Goal: Task Accomplishment & Management: Use online tool/utility

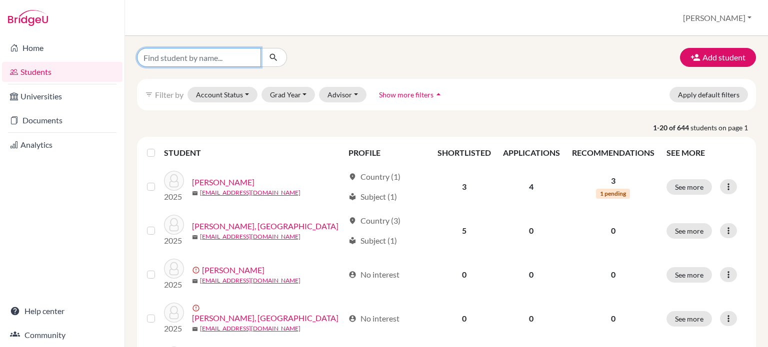
click at [217, 63] on input "Find student by name..." at bounding box center [199, 57] width 124 height 19
type input "wood"
click button "submit" at bounding box center [273, 57] width 26 height 19
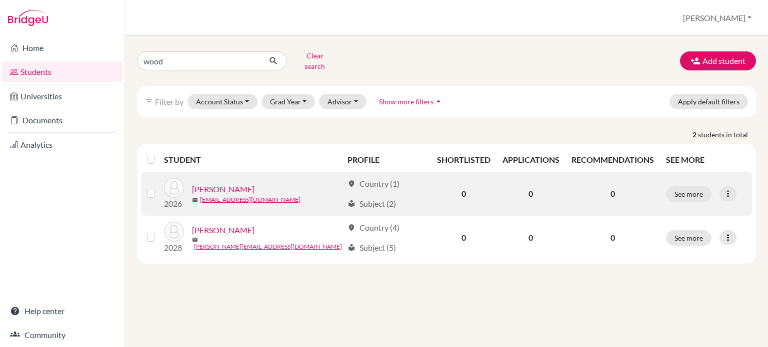
click at [226, 183] on link "[PERSON_NAME]" at bounding box center [223, 189] width 62 height 12
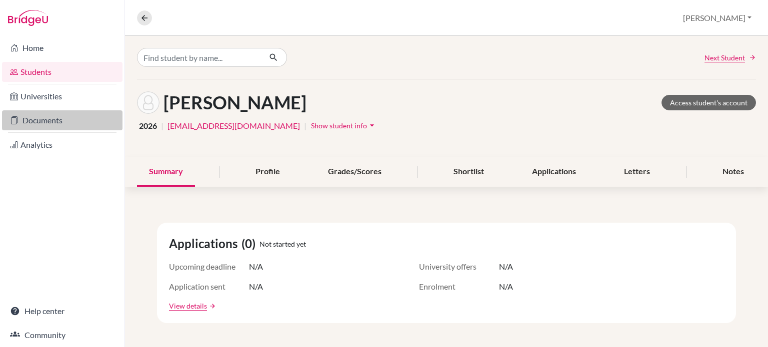
click at [58, 125] on link "Documents" at bounding box center [62, 120] width 120 height 20
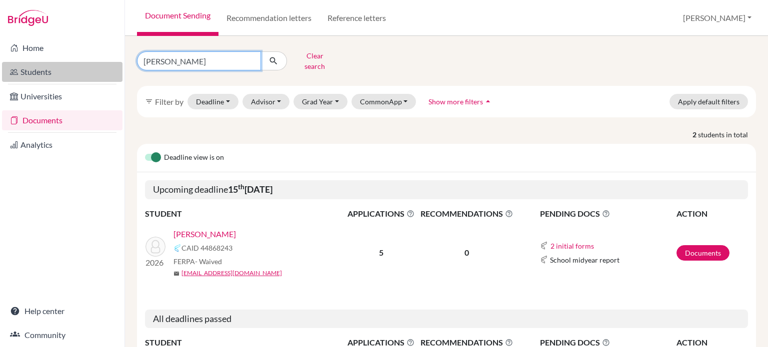
drag, startPoint x: 178, startPoint y: 56, endPoint x: 92, endPoint y: 64, distance: 86.3
click at [98, 64] on div "Home Students Universities Documents Analytics Help center Community Document S…" at bounding box center [384, 173] width 768 height 347
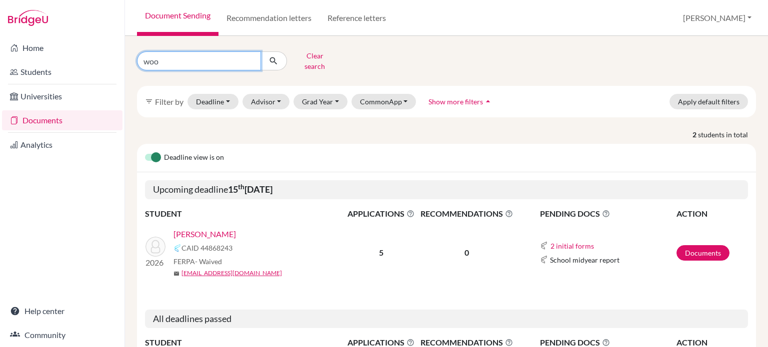
type input "wood"
click button "submit" at bounding box center [273, 60] width 26 height 19
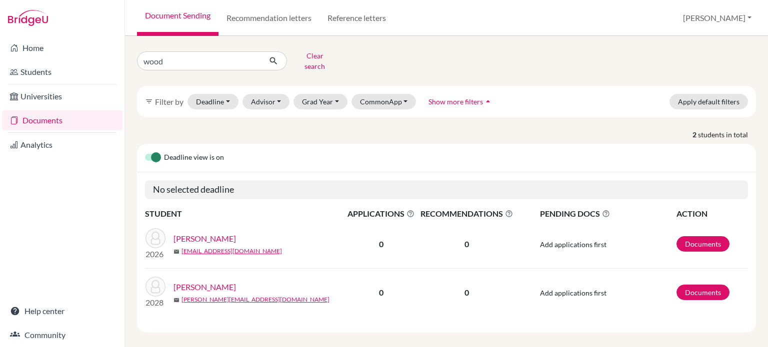
scroll to position [2, 0]
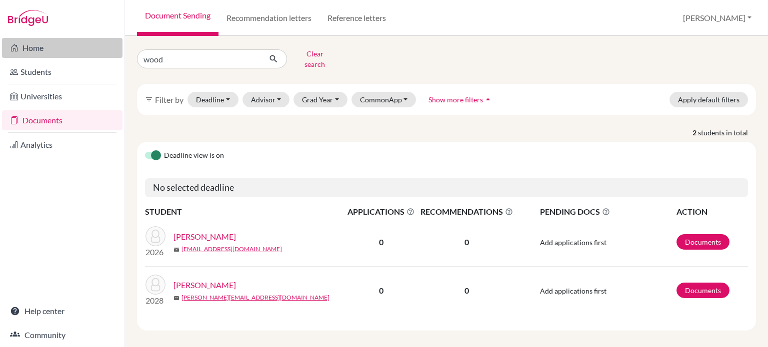
click at [45, 42] on link "Home" at bounding box center [62, 48] width 120 height 20
